Goal: Entertainment & Leisure: Consume media (video, audio)

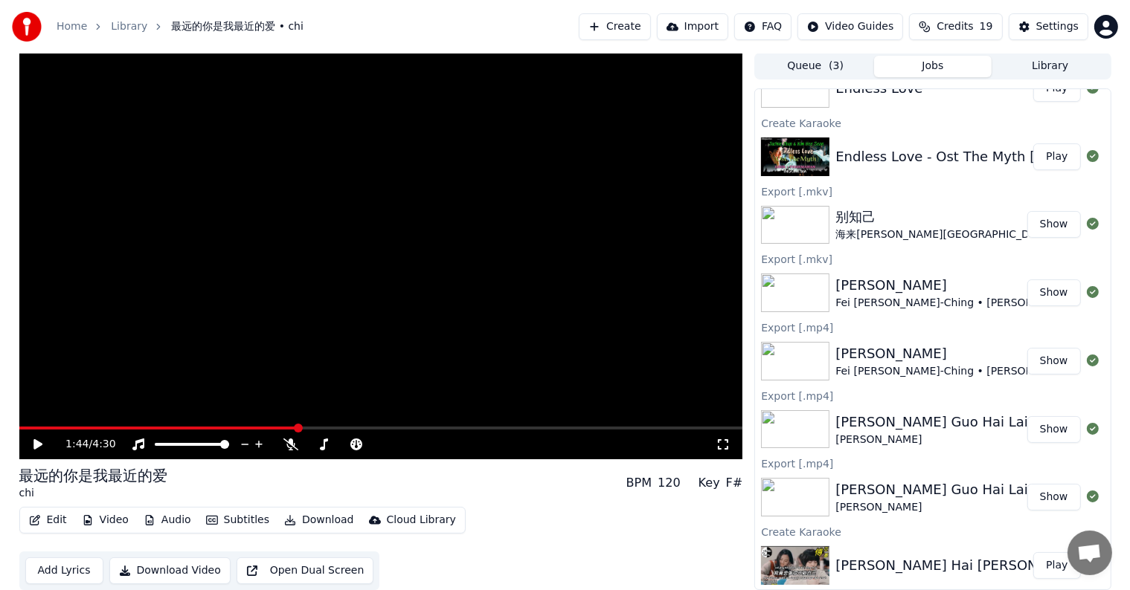
scroll to position [796, 0]
click at [843, 431] on div "[PERSON_NAME]" at bounding box center [955, 438] width 240 height 15
click at [837, 428] on div "[PERSON_NAME] Guo Hai Lai Kan Ni" at bounding box center [955, 420] width 240 height 21
click at [1051, 570] on button "Play" at bounding box center [1056, 564] width 47 height 27
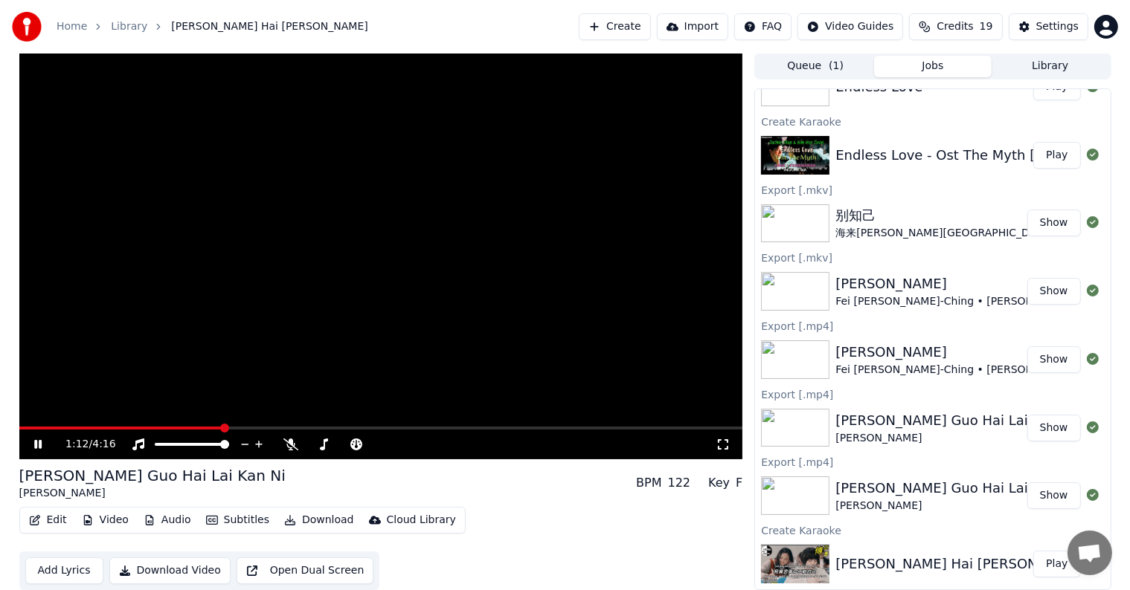
click at [41, 444] on icon at bounding box center [37, 444] width 7 height 9
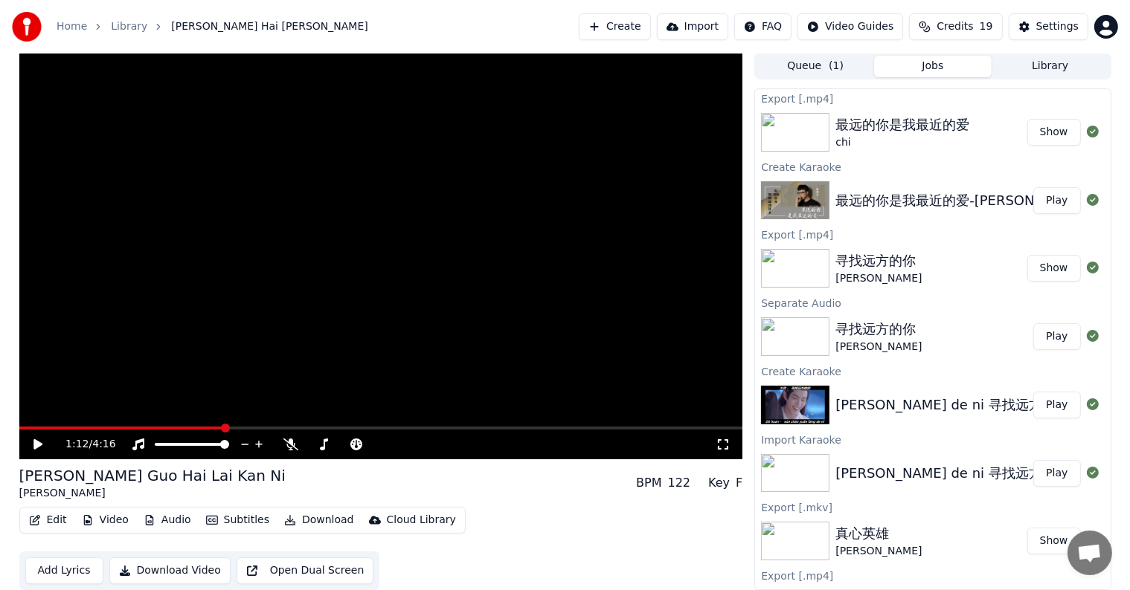
click at [1035, 77] on div "Queue ( 1 ) Jobs Library" at bounding box center [932, 66] width 356 height 27
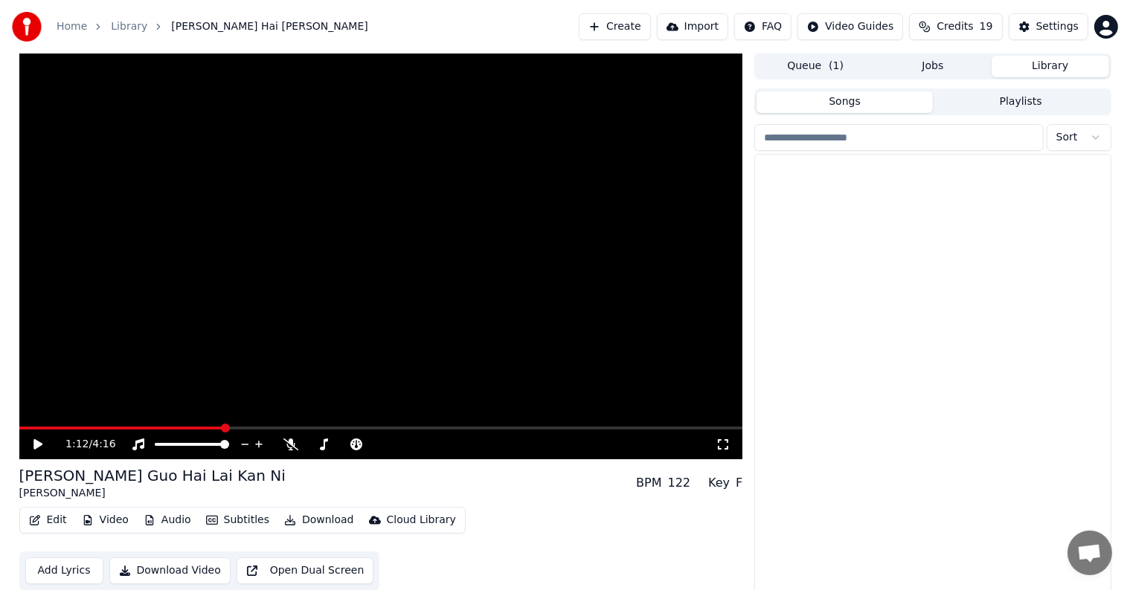
click at [1040, 69] on button "Library" at bounding box center [1049, 67] width 117 height 22
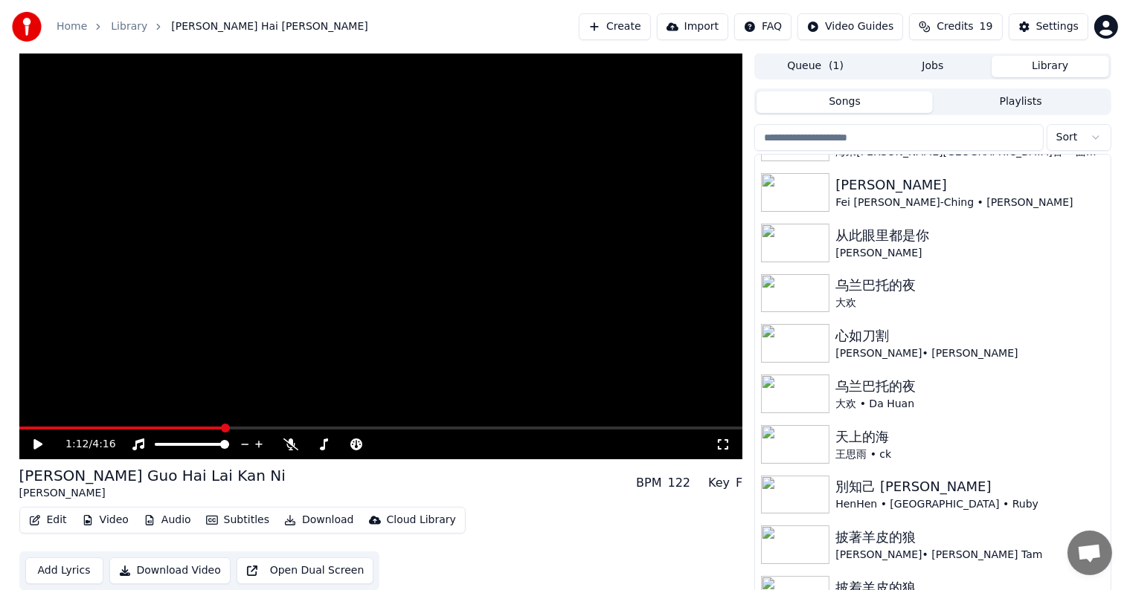
scroll to position [342, 0]
click at [865, 242] on div "从此眼里都是你" at bounding box center [962, 234] width 254 height 21
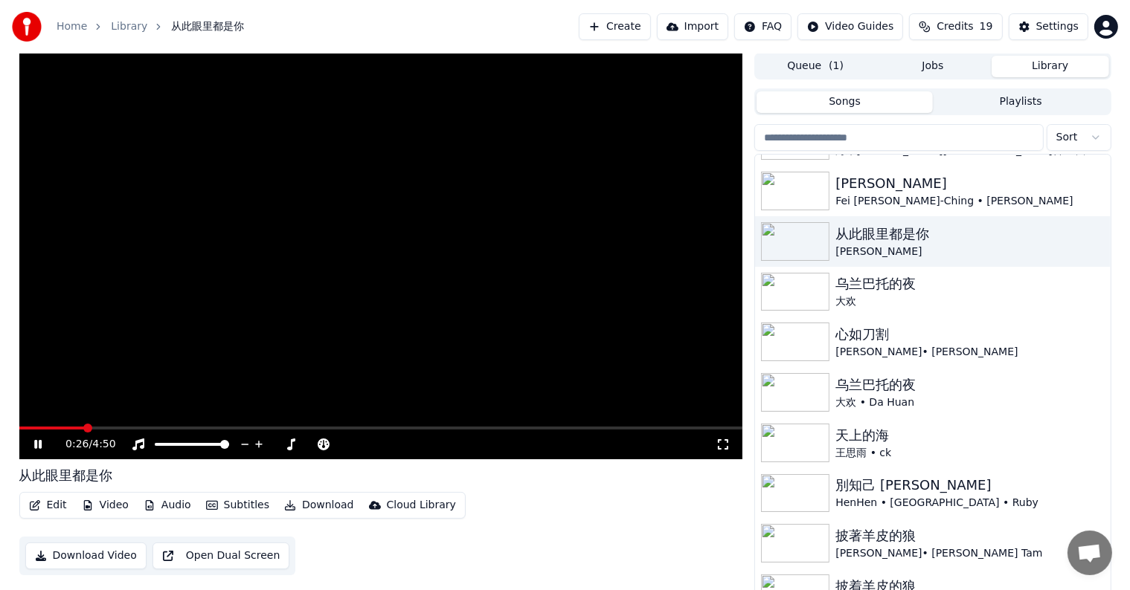
click at [83, 428] on span at bounding box center [381, 428] width 724 height 3
click at [33, 442] on icon at bounding box center [48, 445] width 35 height 12
